Goal: Transaction & Acquisition: Purchase product/service

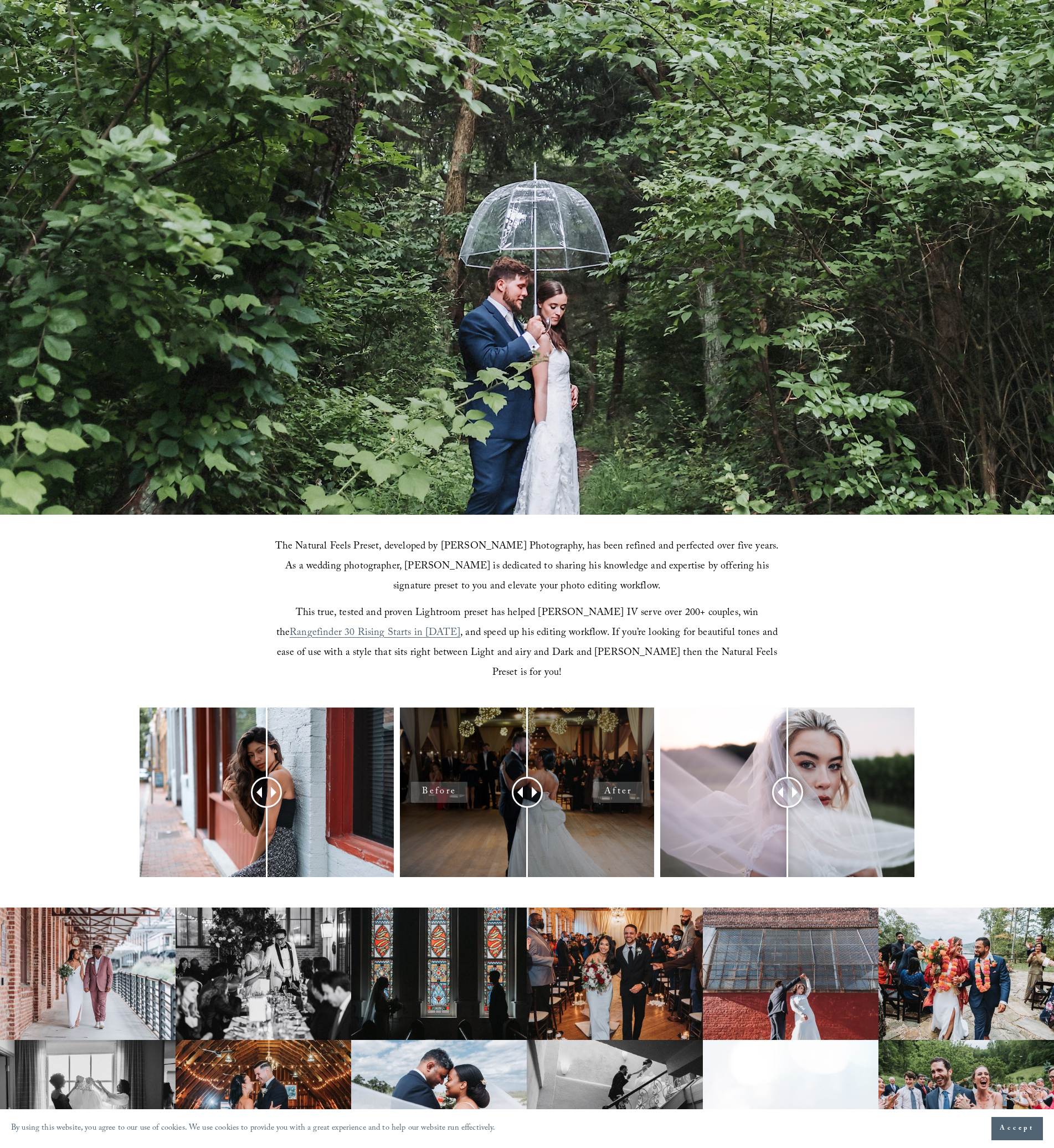
scroll to position [276, 0]
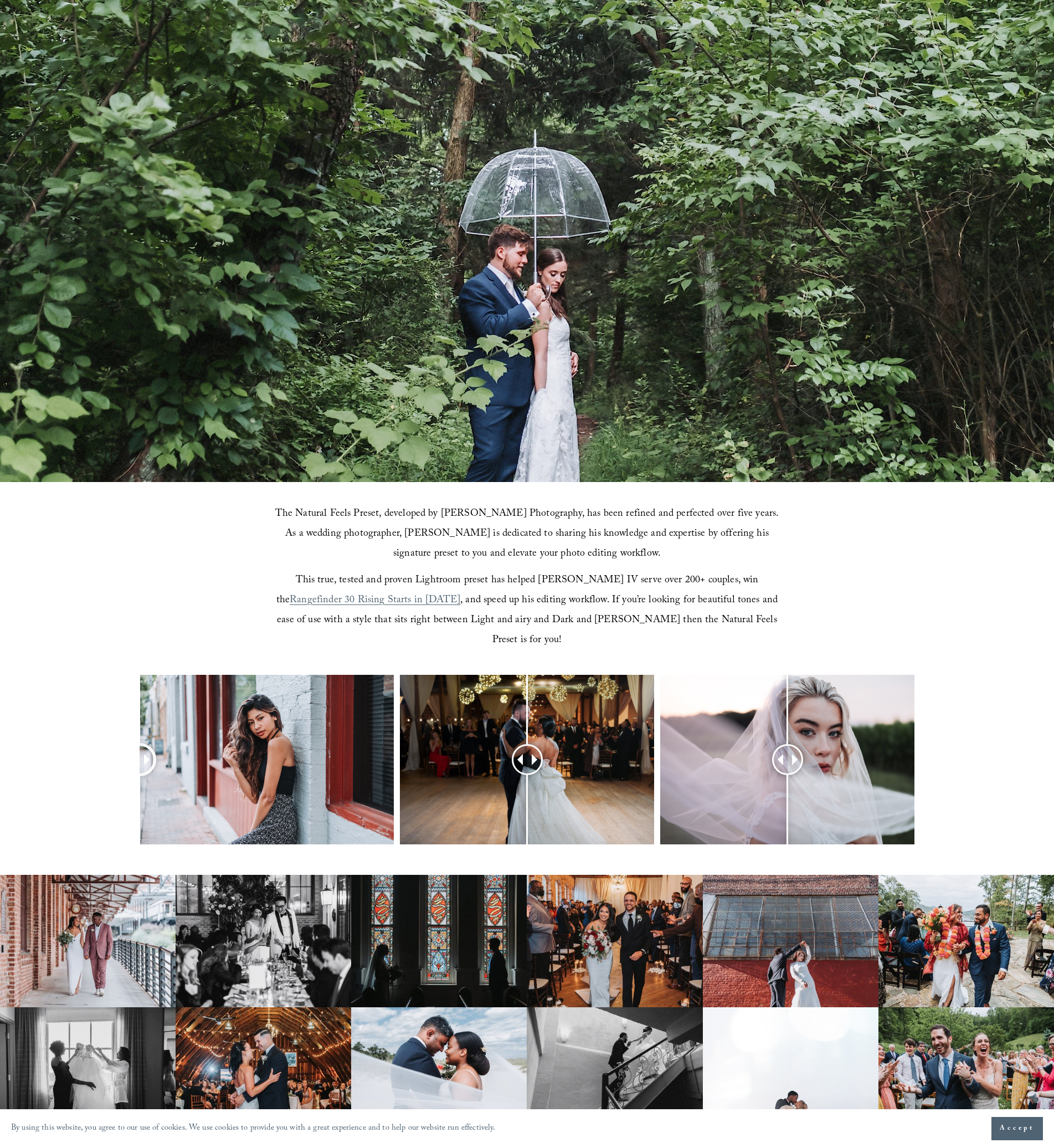
drag, startPoint x: 268, startPoint y: 730, endPoint x: 113, endPoint y: 750, distance: 156.3
click at [113, 750] on div at bounding box center [527, 774] width 1054 height 199
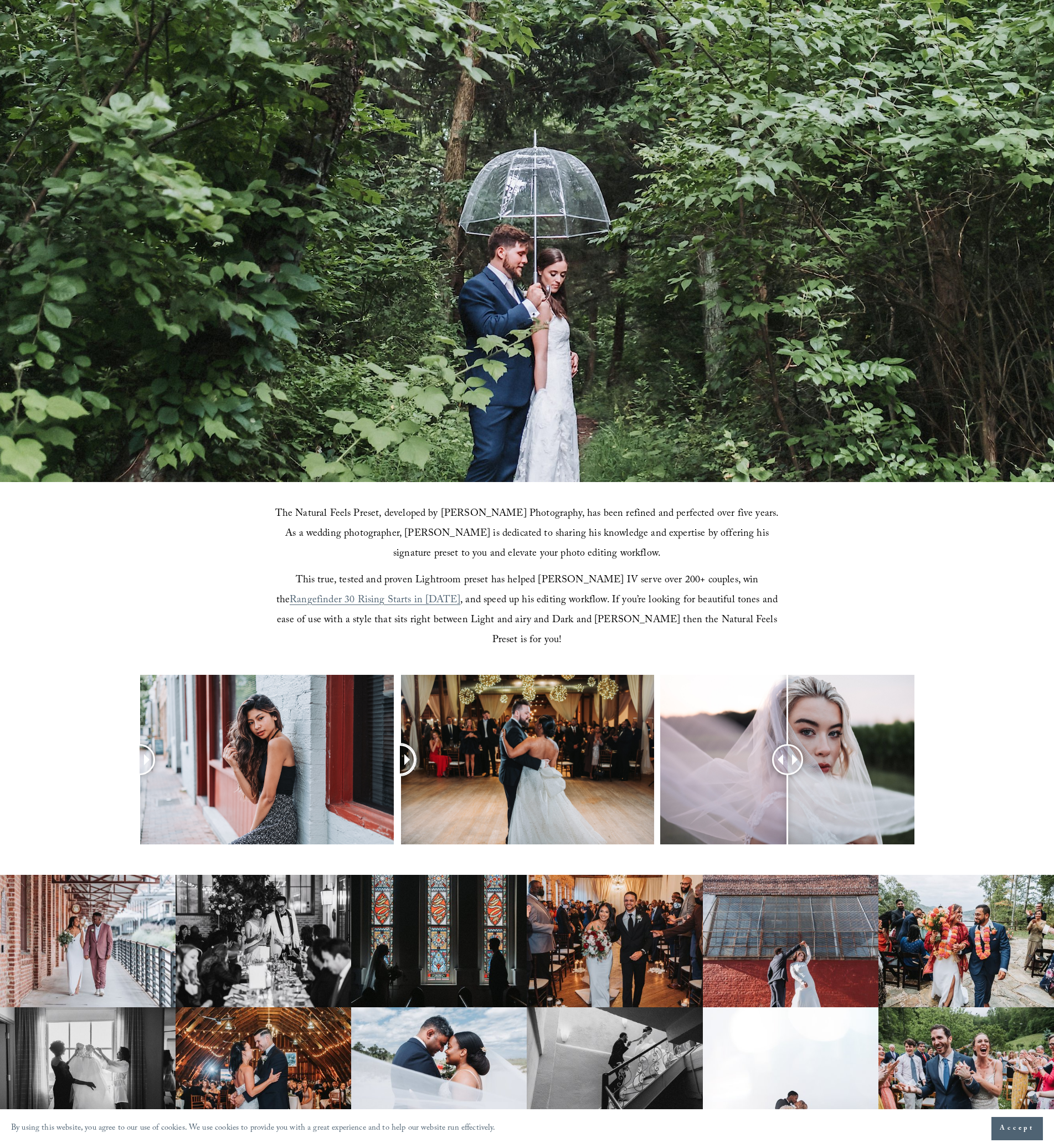
drag, startPoint x: 511, startPoint y: 739, endPoint x: 400, endPoint y: 754, distance: 112.0
click at [400, 754] on div at bounding box center [400, 760] width 31 height 31
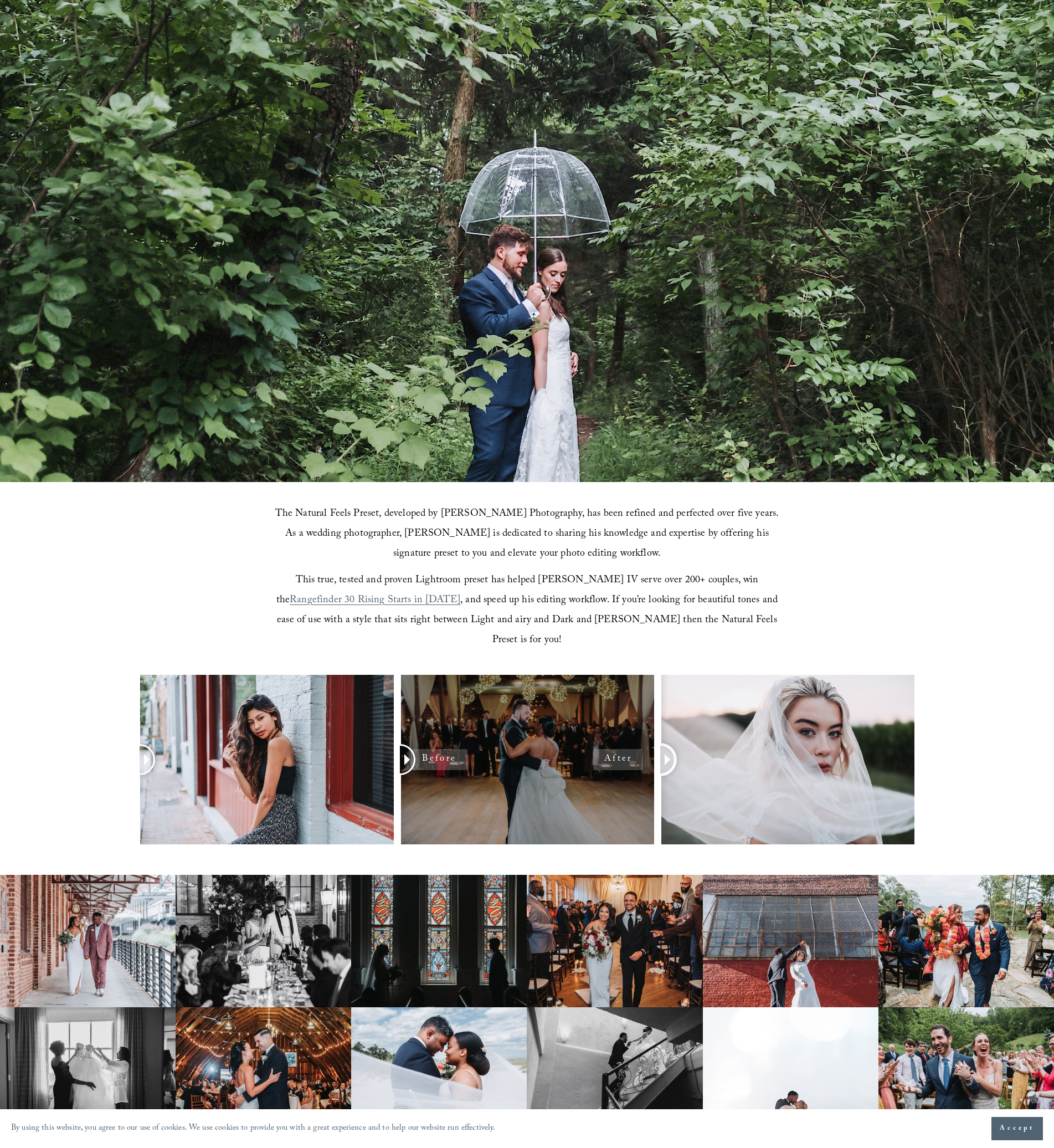
drag, startPoint x: 850, startPoint y: 743, endPoint x: 586, endPoint y: 740, distance: 264.0
click at [586, 740] on div at bounding box center [527, 774] width 1054 height 199
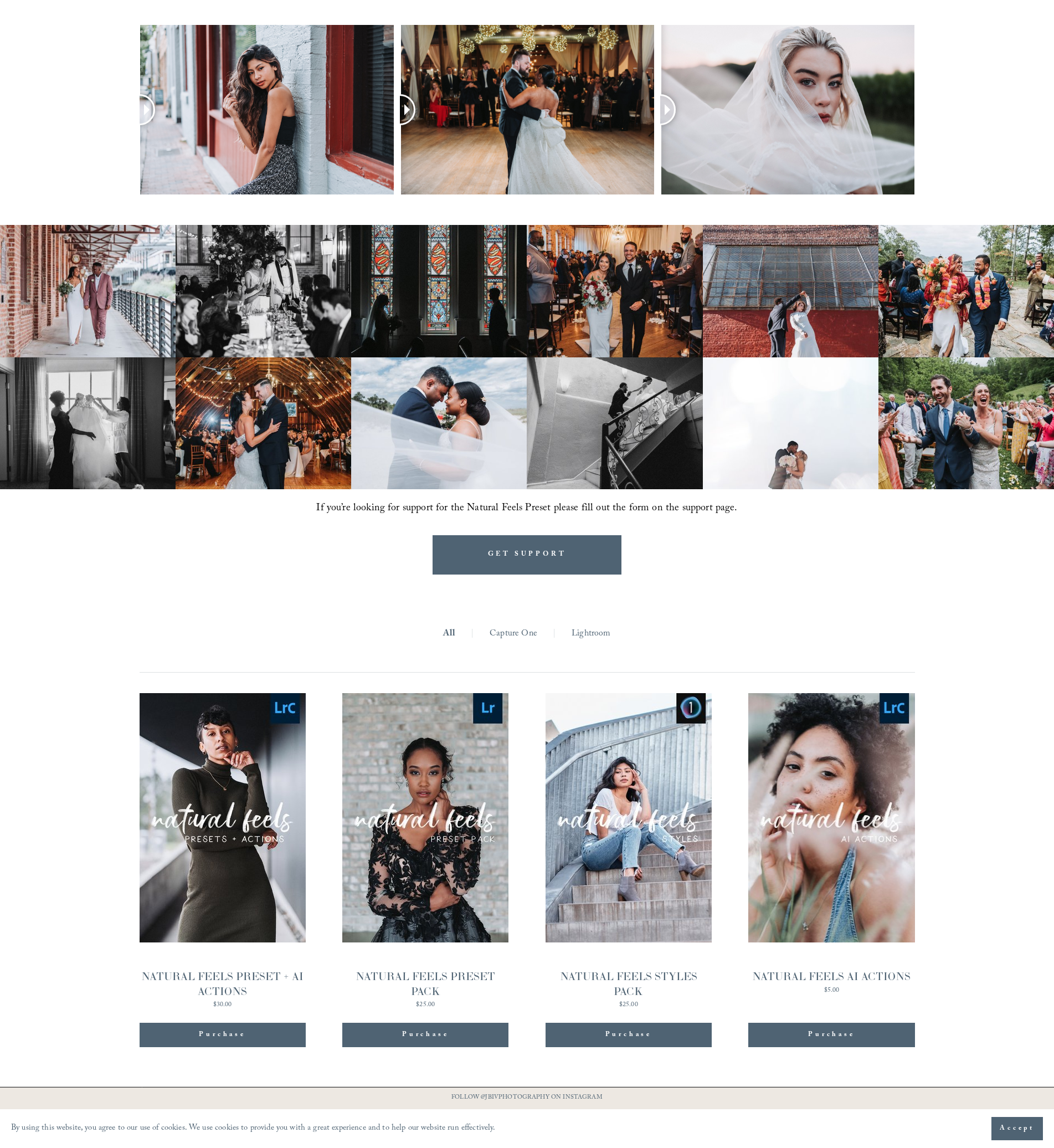
scroll to position [996, 0]
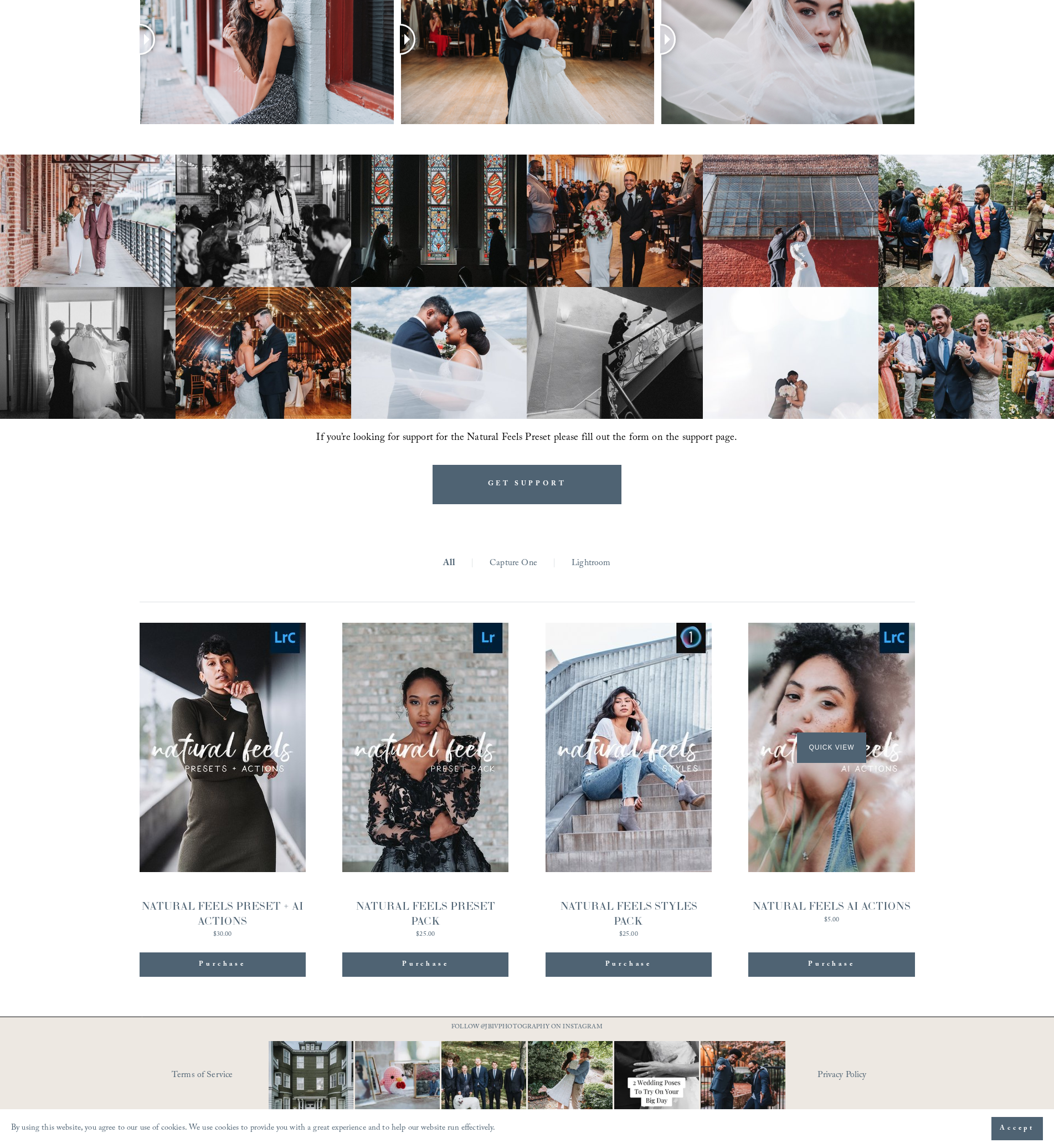
click at [772, 727] on div "Quick View" at bounding box center [831, 747] width 166 height 250
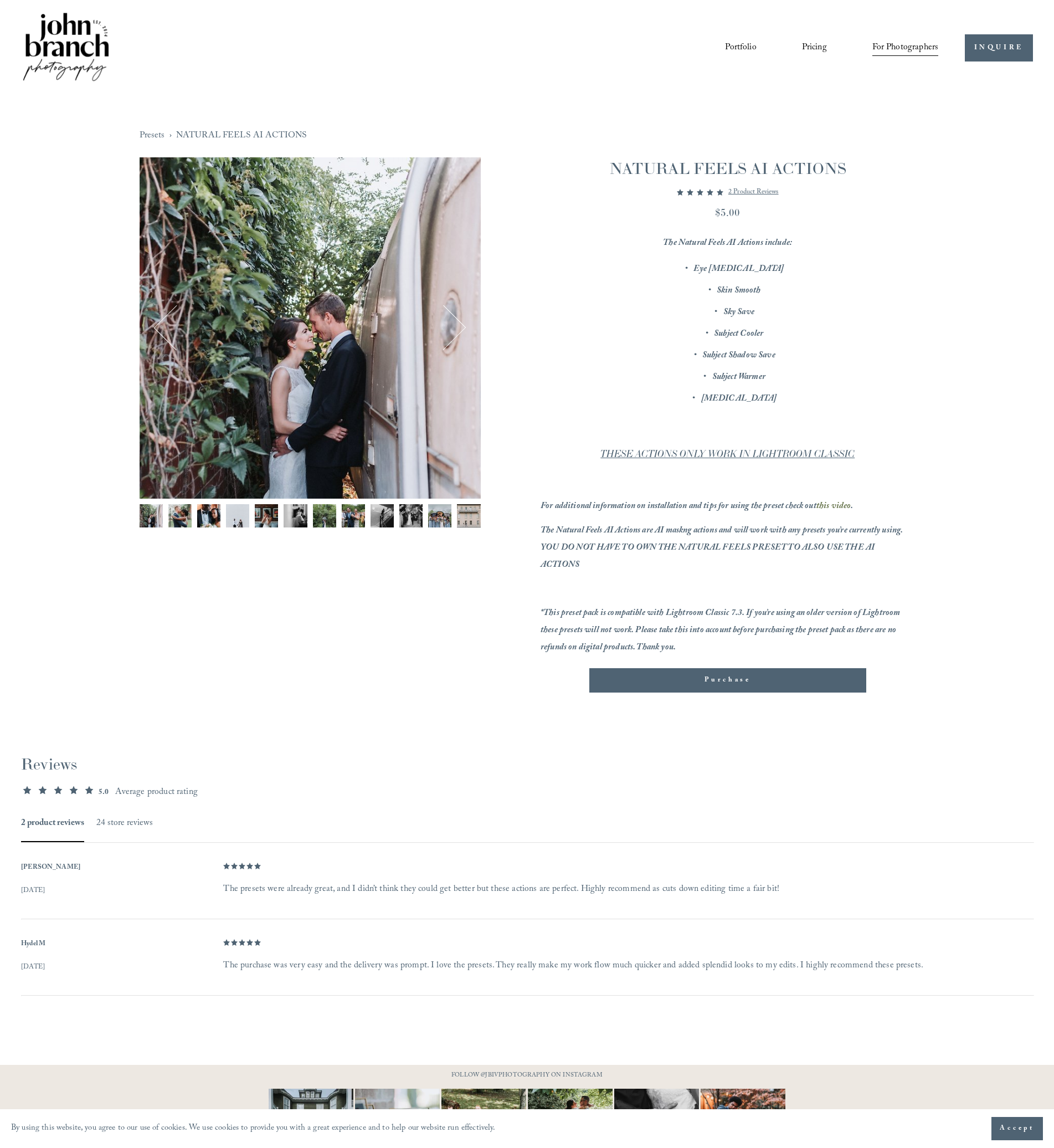
click at [267, 515] on img "Image 5 of 12" at bounding box center [267, 516] width 23 height 23
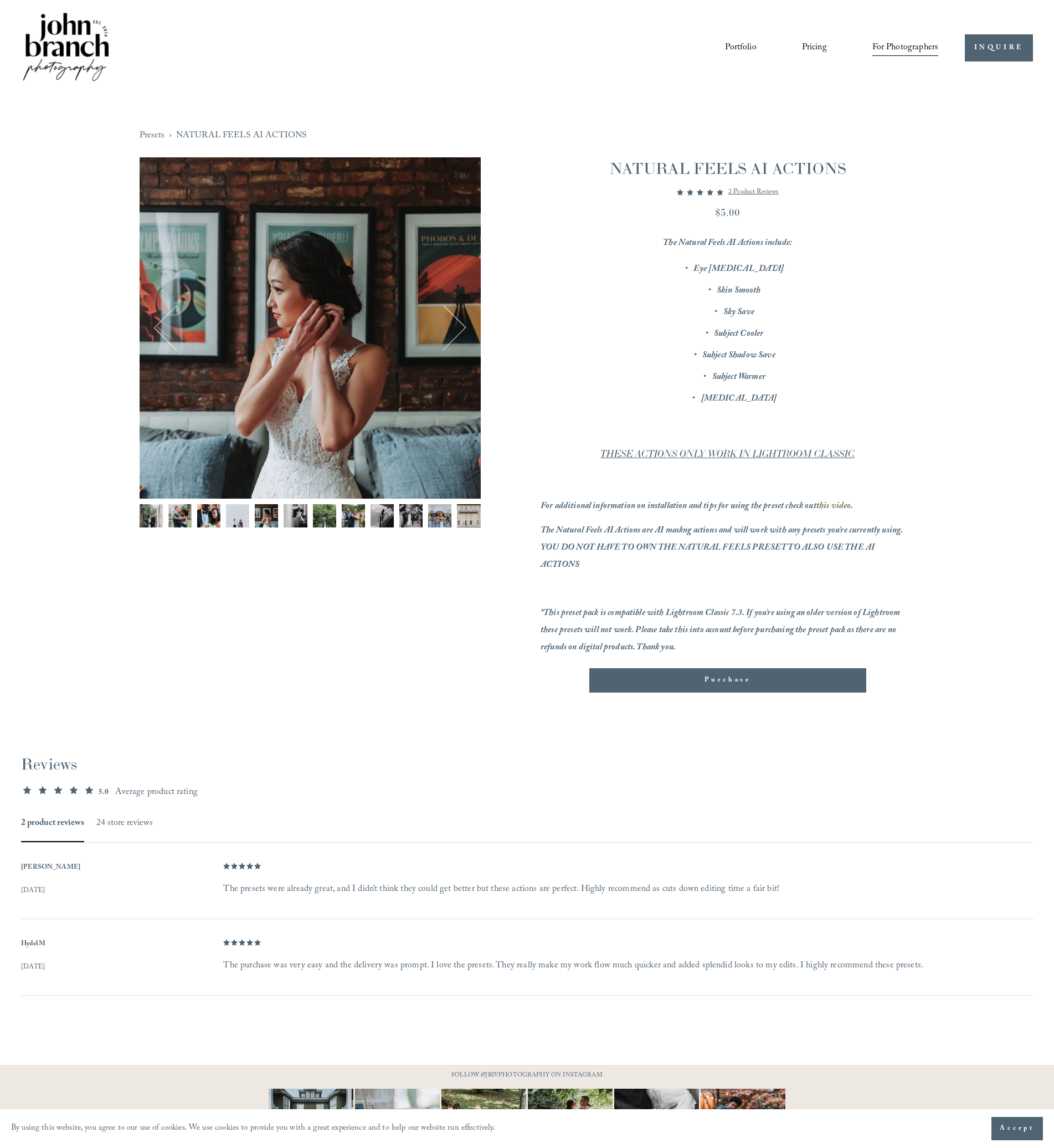
click at [317, 520] on img "Image 7 of 12" at bounding box center [325, 516] width 23 height 23
